Goal: Book appointment/travel/reservation

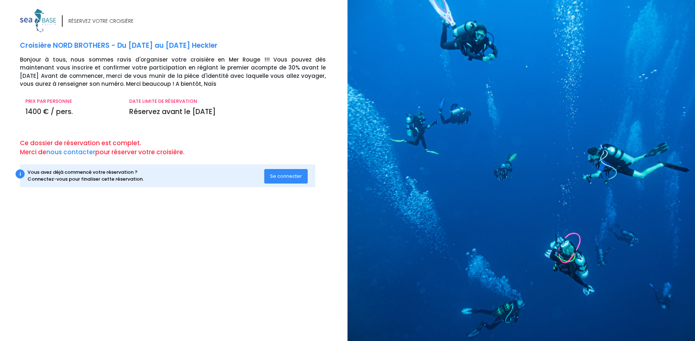
click at [291, 176] on span "Se connecter" at bounding box center [286, 176] width 32 height 7
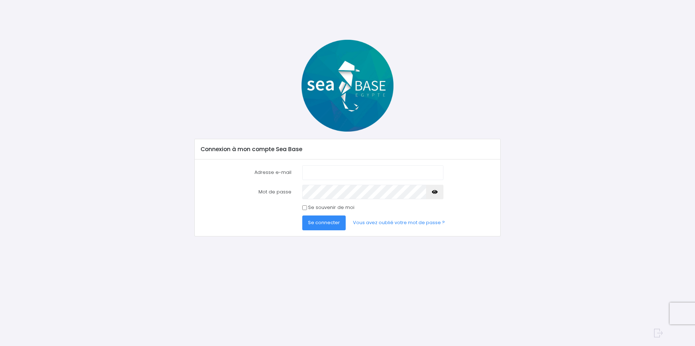
type input "claireguicheteau@gmail.com"
click at [328, 222] on span "Se connecter" at bounding box center [324, 222] width 32 height 7
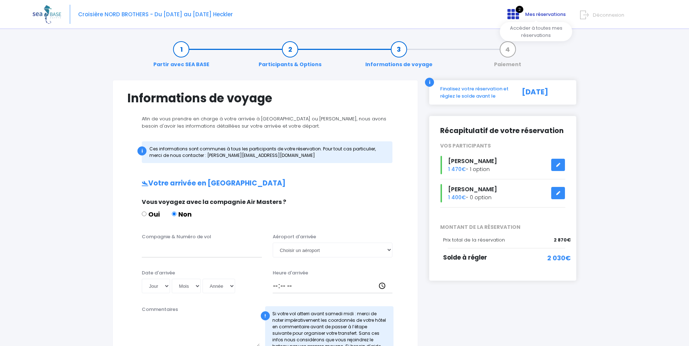
click at [556, 14] on span "Mes réservations" at bounding box center [545, 14] width 41 height 7
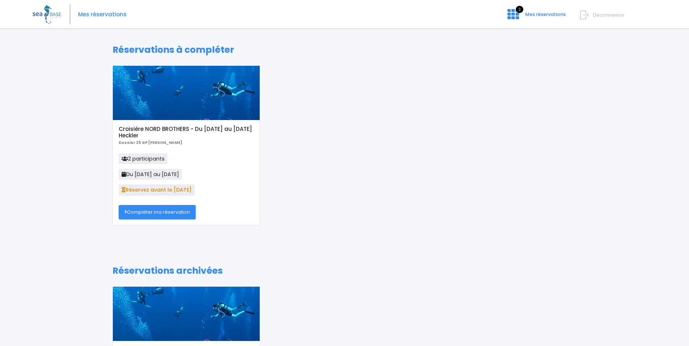
click at [165, 215] on link "Compléter ma réservation" at bounding box center [157, 212] width 77 height 14
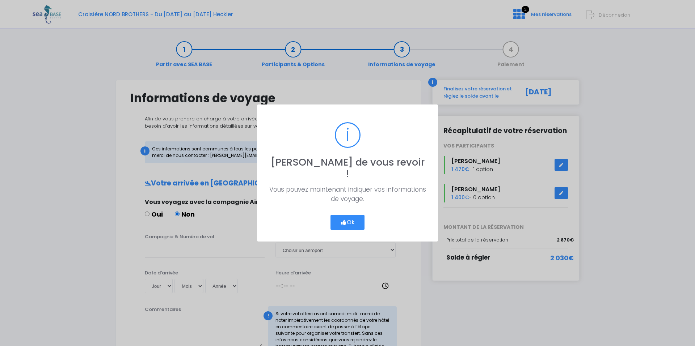
click at [352, 216] on button "Ok" at bounding box center [347, 222] width 34 height 15
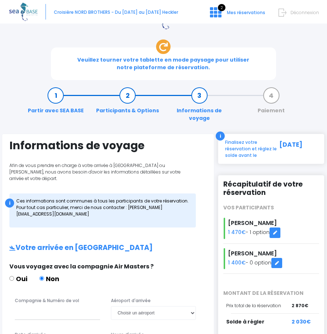
scroll to position [72, 0]
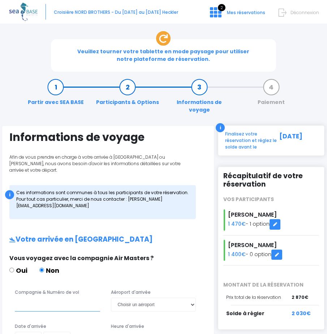
click at [40, 297] on input "Compagnie & Numéro de vol" at bounding box center [57, 303] width 85 height 13
click at [110, 265] on div "Oui Non" at bounding box center [99, 271] width 181 height 12
click at [61, 297] on input "TRANSAVIA n°" at bounding box center [57, 303] width 85 height 13
paste input "TO8066"
click at [52, 297] on input "TRANSAVIA n°TO8066" at bounding box center [57, 303] width 85 height 13
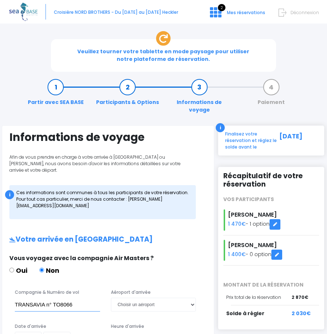
type input "TRANSAVIA n° TO8066"
click at [152, 297] on select "Choisir un aéroport Hurghada Marsa Alam" at bounding box center [153, 303] width 85 height 13
select select "Hurghada"
click at [111, 297] on select "Choisir un aéroport Hurghada Marsa Alam" at bounding box center [153, 303] width 85 height 13
click at [38, 331] on select "Jour 01 02 03 04 05 06 07 08 09 10 11 12 13 14 15 16 17 18 19 20 21 22 23 24 25…" at bounding box center [28, 337] width 27 height 13
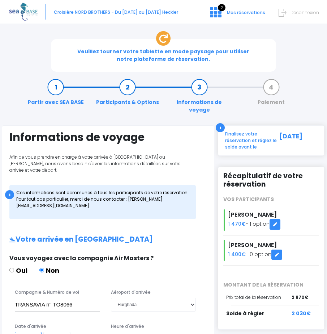
select select "01"
click at [15, 331] on select "Jour 01 02 03 04 05 06 07 08 09 10 11 12 13 14 15 16 17 18 19 20 21 22 23 24 25…" at bounding box center [28, 337] width 27 height 13
click at [65, 331] on select "Mois 01 02 03 04 05 06 07 08 09 10 11 12" at bounding box center [56, 337] width 27 height 13
select select "11"
click at [43, 331] on select "Mois 01 02 03 04 05 06 07 08 09 10 11 12" at bounding box center [56, 337] width 27 height 13
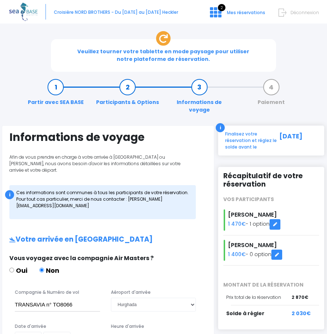
select select "2025"
type input "2025-11-01"
click at [140, 331] on input "Heure d'arrivée" at bounding box center [153, 337] width 85 height 13
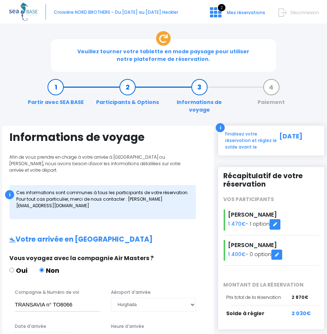
type input "18:30"
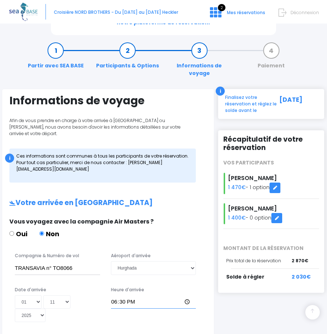
scroll to position [109, 0]
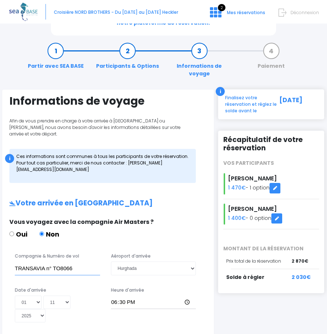
drag, startPoint x: 53, startPoint y: 143, endPoint x: 12, endPoint y: 143, distance: 41.2
click at [12, 253] on div "Compagnie & Numéro de vol TRANSAVIA n° TO8066" at bounding box center [57, 264] width 96 height 22
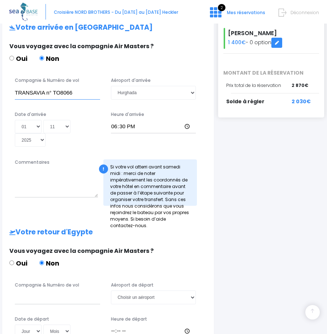
scroll to position [289, 0]
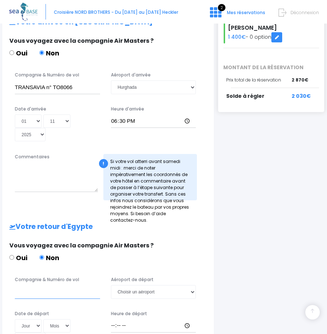
click at [42, 285] on input "Compagnie & Numéro de vol" at bounding box center [57, 291] width 85 height 13
paste input "TRANSAVIA n°"
click at [76, 285] on input "TRANSAVIA n°" at bounding box center [57, 291] width 85 height 13
paste input "TO8067"
type input "TRANSAVIA n° TO8067"
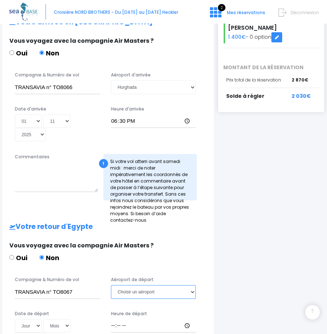
click at [146, 285] on select "Choisir un aéroport Hurghada Marsa Alam" at bounding box center [153, 291] width 85 height 13
select select "Hurghada"
click at [111, 285] on select "Choisir un aéroport Hurghada Marsa Alam" at bounding box center [153, 291] width 85 height 13
click at [39, 319] on select "Jour 01 02 03 04 05 06 07 08 09 10 11 12 13 14 15 16 17 18 19 20 21 22 23 24 25…" at bounding box center [28, 325] width 27 height 13
select select "08"
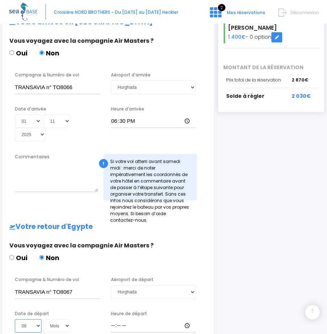
click at [15, 319] on select "Jour 01 02 03 04 05 06 07 08 09 10 11 12 13 14 15 16 17 18 19 20 21 22 23 24 25…" at bounding box center [28, 325] width 27 height 13
click at [57, 319] on select "Mois 01 02 03 04 05 06 07 08 09 10 11 12" at bounding box center [56, 325] width 27 height 13
select select "11"
click at [43, 319] on select "Mois 01 02 03 04 05 06 07 08 09 10 11 12" at bounding box center [56, 325] width 27 height 13
click at [38, 332] on select "Année 2045 2044 2043 2042 2041 2040 2039 2038 2037 2036 2035 2034 2033 2032 203…" at bounding box center [30, 338] width 31 height 13
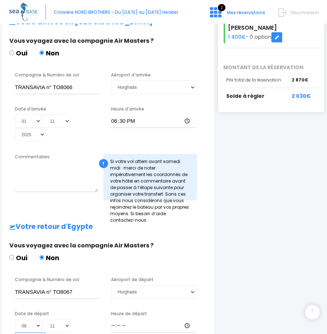
select select "2025"
click at [15, 332] on select "Année 2045 2044 2043 2042 2041 2040 2039 2038 2037 2036 2035 2034 2033 2032 203…" at bounding box center [30, 338] width 31 height 13
type input "2025-11-08"
click at [126, 319] on input "Heure de départ" at bounding box center [153, 325] width 85 height 13
type input "19:25"
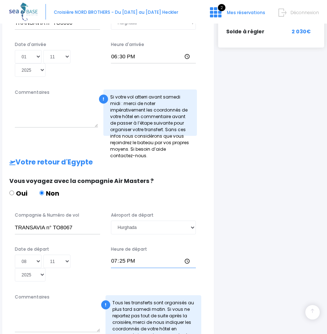
scroll to position [359, 0]
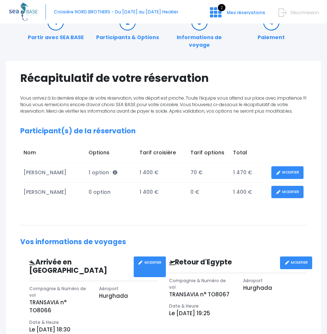
scroll to position [195, 0]
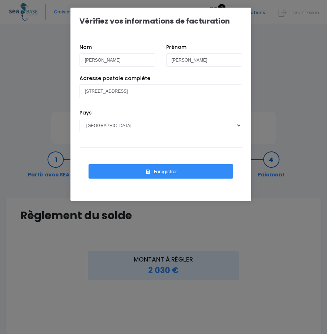
click at [158, 171] on button "Enregistrer" at bounding box center [161, 171] width 145 height 14
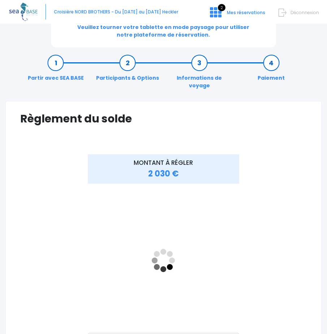
scroll to position [104, 0]
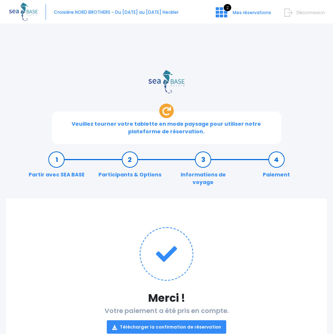
click at [173, 320] on link "Télécharger la confirmation de réservation" at bounding box center [167, 326] width 120 height 13
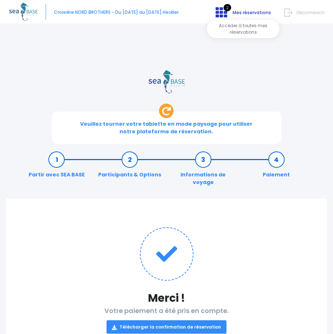
click at [257, 12] on span "Mes réservations" at bounding box center [251, 12] width 38 height 6
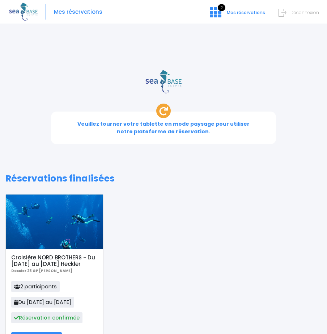
click at [50, 332] on link "Mon récapitulatif" at bounding box center [36, 338] width 51 height 13
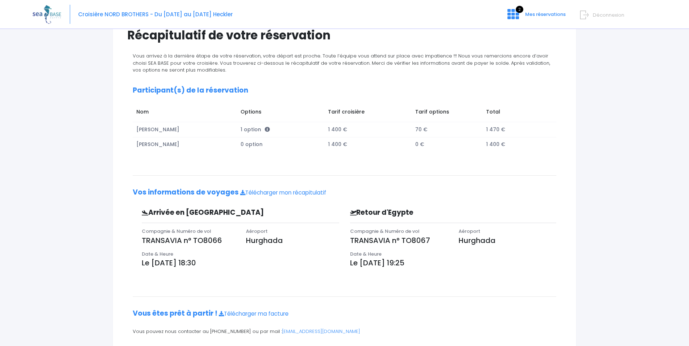
scroll to position [50, 0]
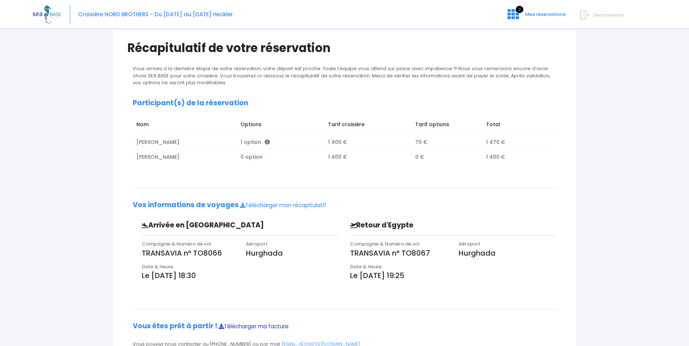
click at [239, 325] on link "Télécharger ma facture" at bounding box center [254, 327] width 70 height 8
